Goal: Task Accomplishment & Management: Manage account settings

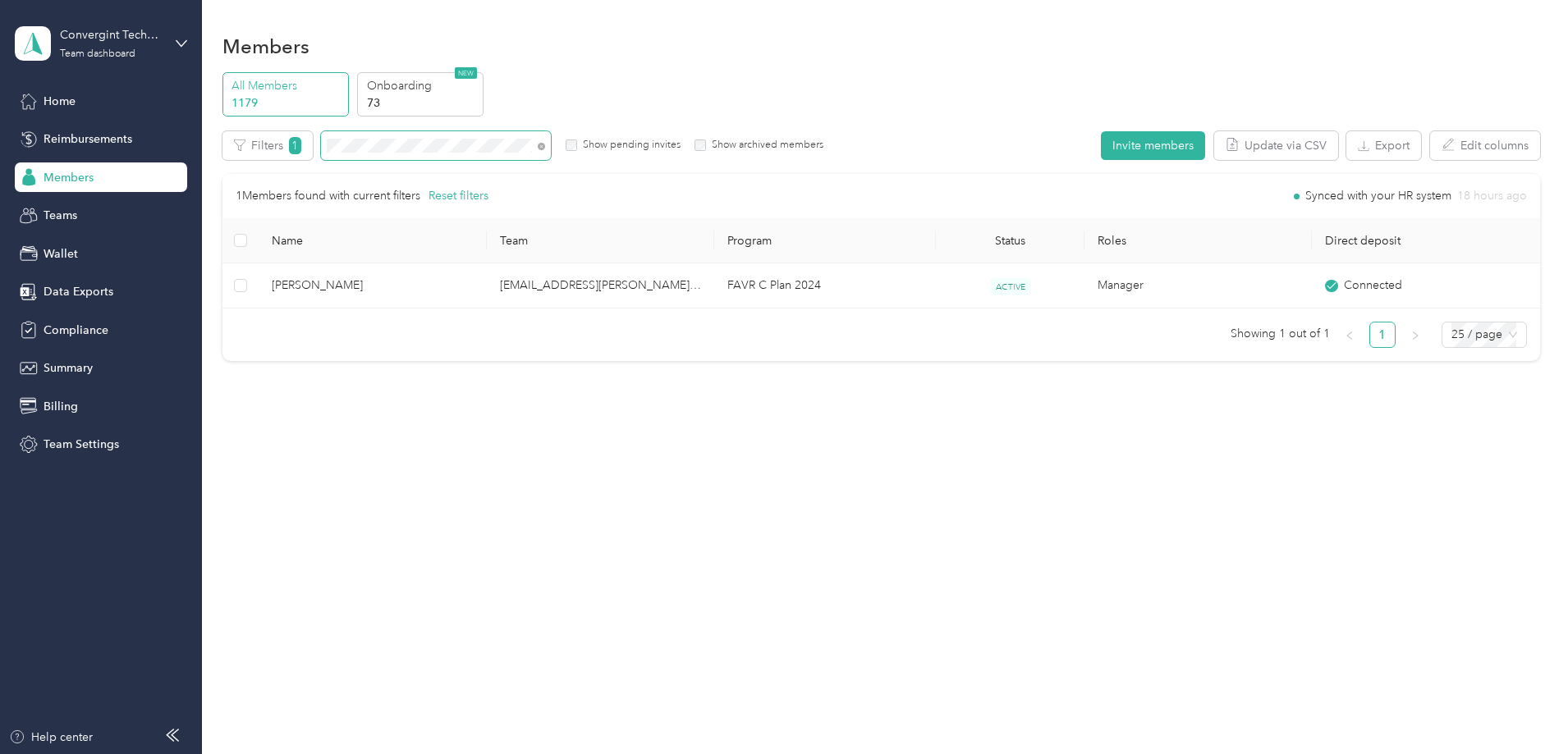
drag, startPoint x: 653, startPoint y: 147, endPoint x: 643, endPoint y: 147, distance: 10.0
click at [545, 147] on icon at bounding box center [541, 146] width 7 height 7
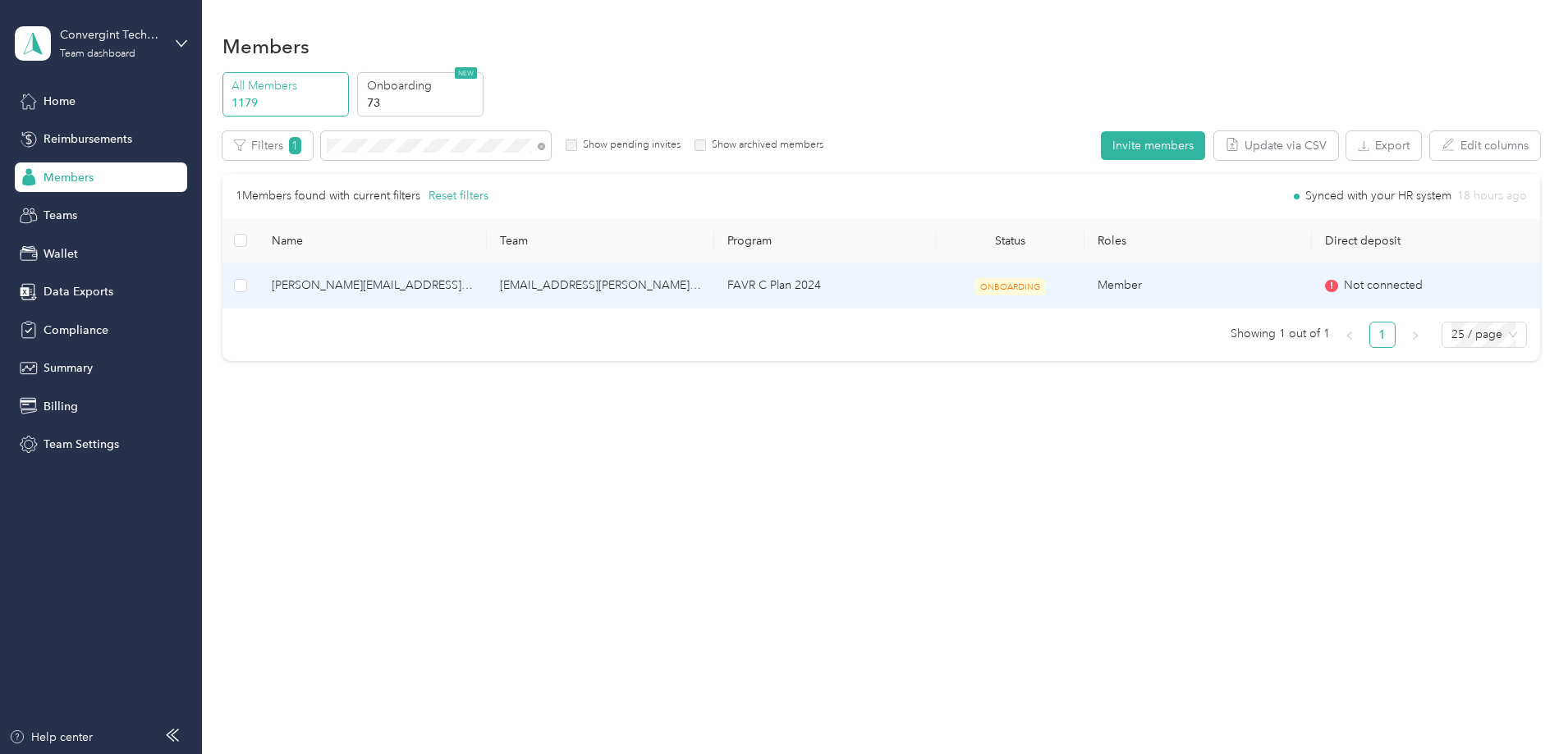
click at [861, 282] on td "FAVR C Plan 2024" at bounding box center [825, 287] width 222 height 45
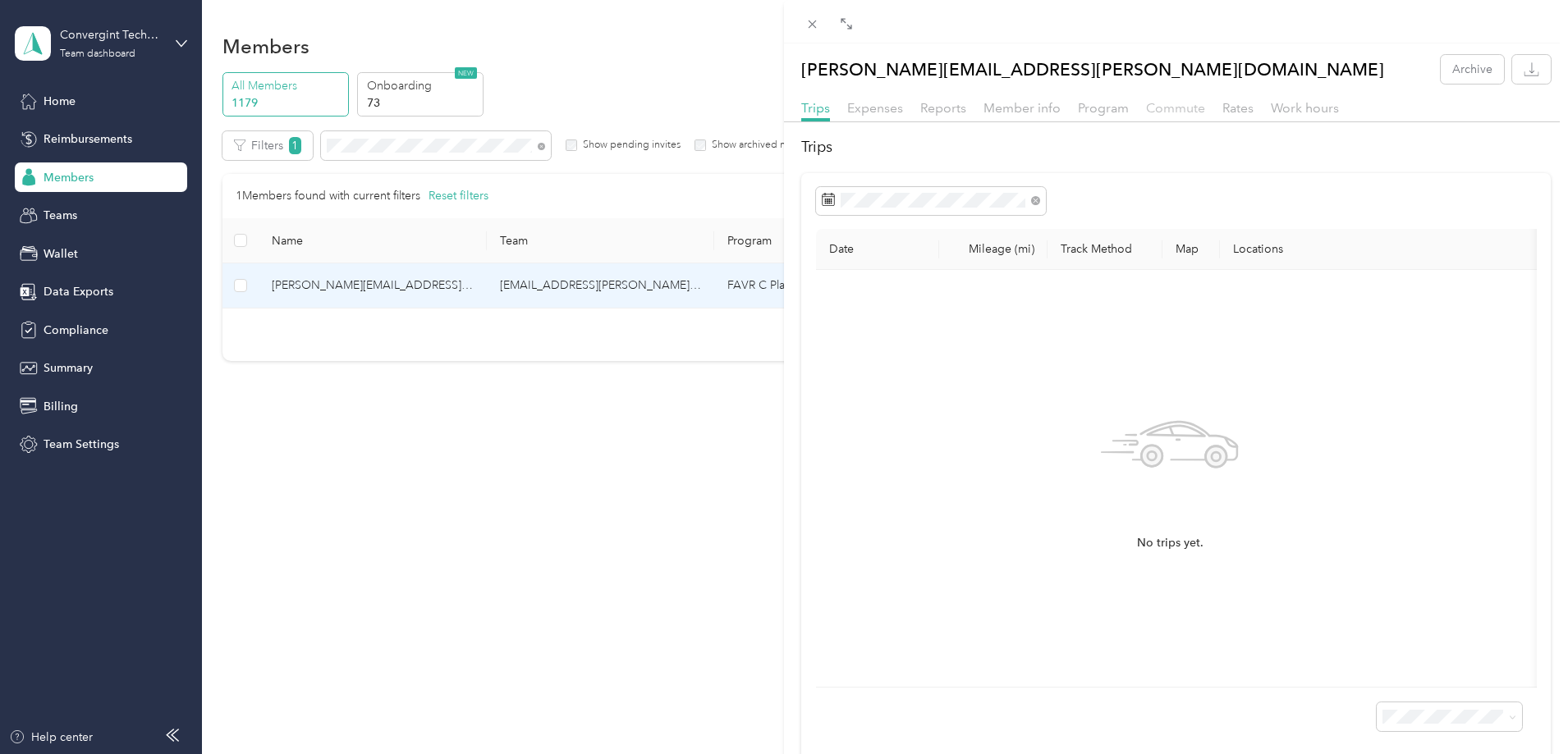
click at [1172, 101] on span "Commute" at bounding box center [1176, 108] width 59 height 16
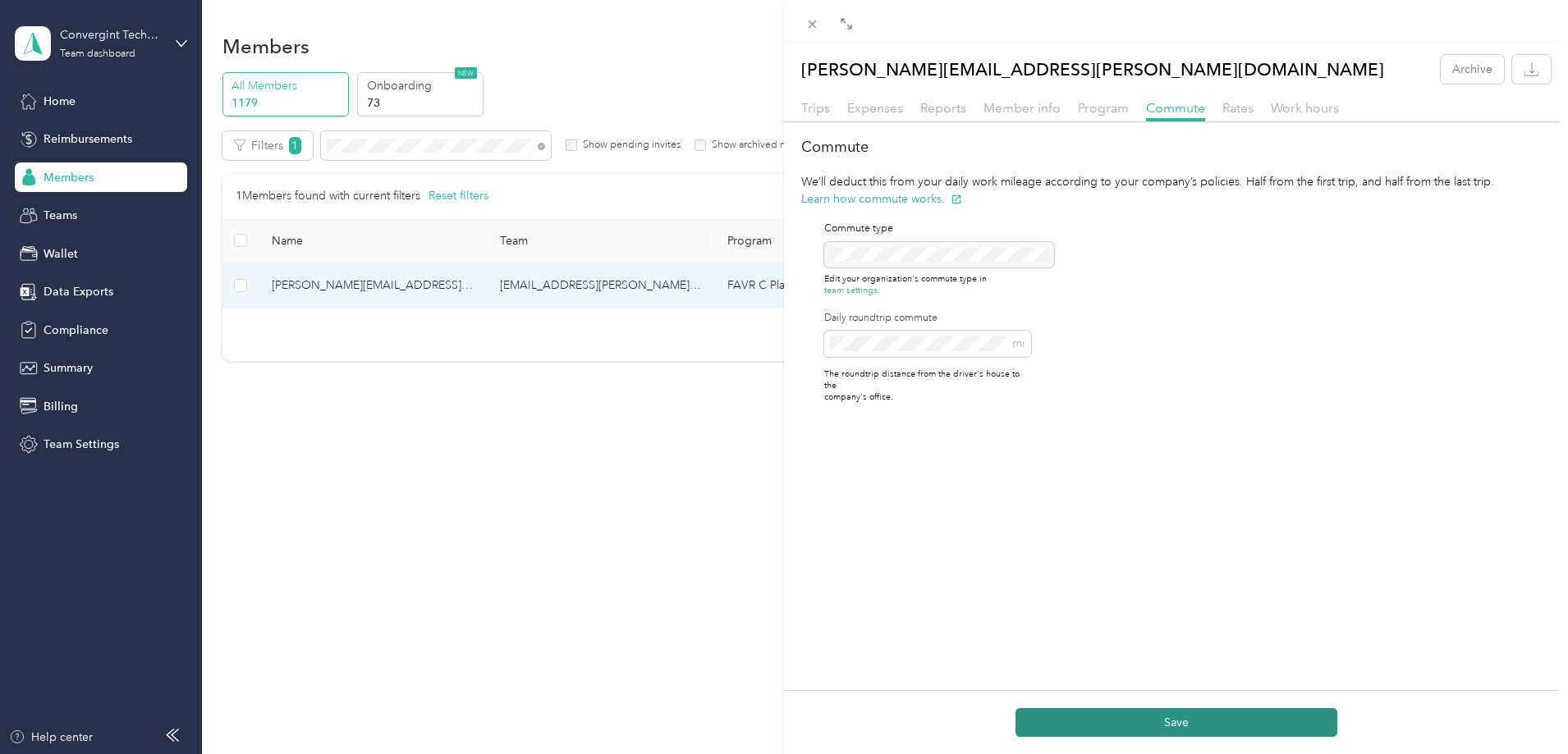
click at [1241, 712] on button "Save" at bounding box center [1176, 723] width 322 height 29
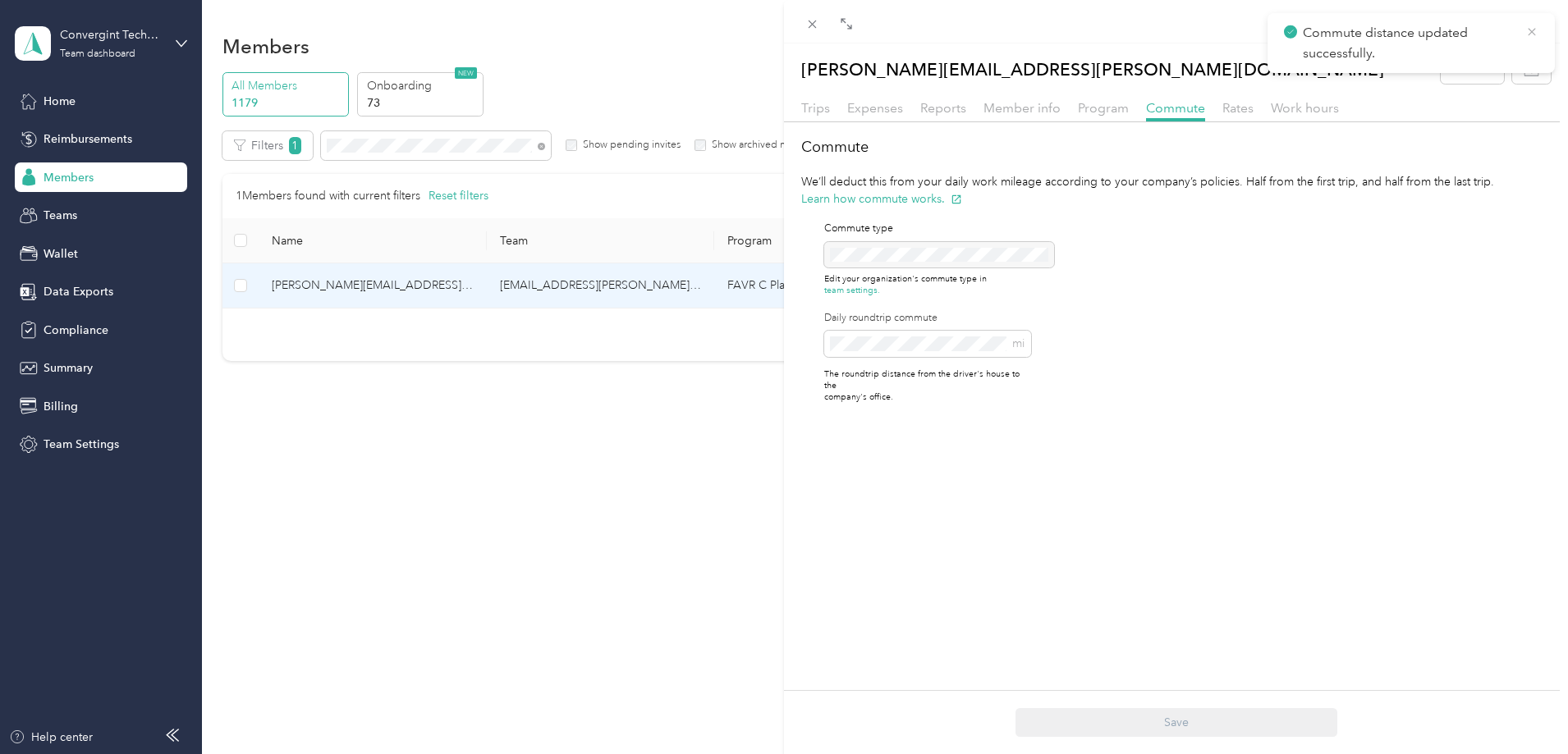
click at [1530, 31] on icon at bounding box center [1531, 31] width 13 height 15
click at [814, 22] on icon at bounding box center [813, 24] width 14 height 14
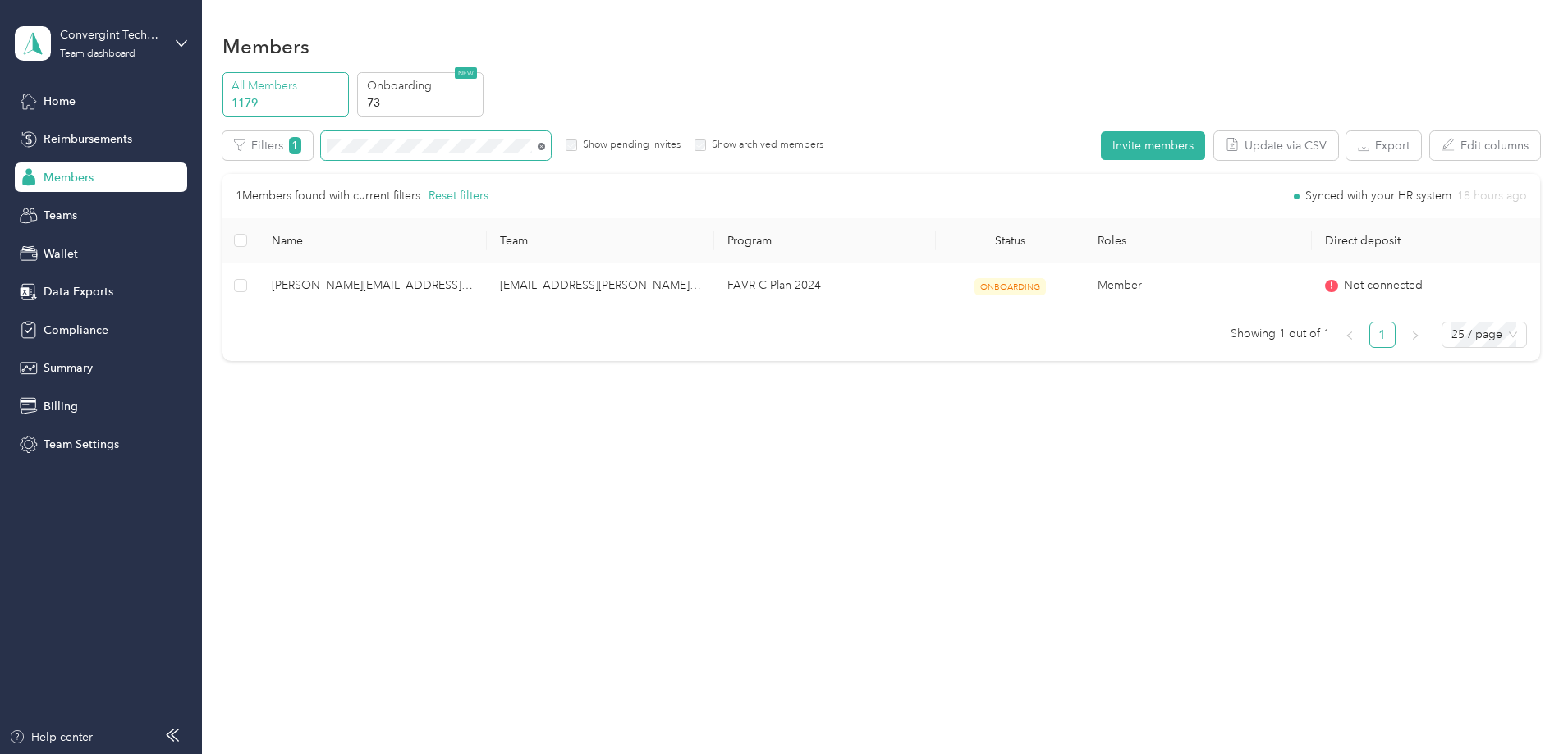
click at [545, 144] on icon at bounding box center [541, 146] width 7 height 7
